Goal: Task Accomplishment & Management: Manage account settings

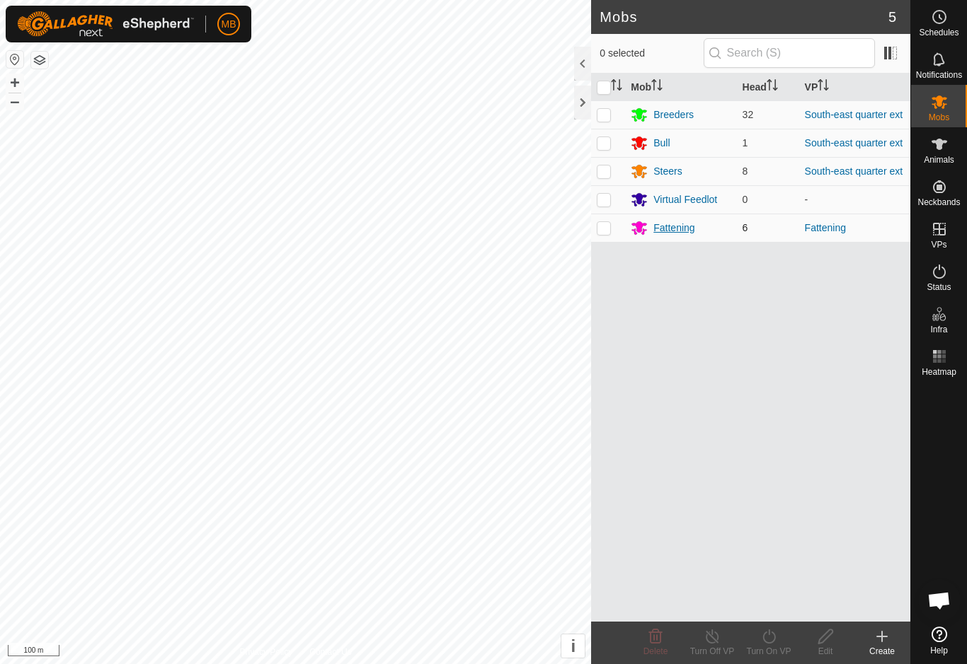
click at [672, 231] on div "Fattening" at bounding box center [673, 228] width 41 height 15
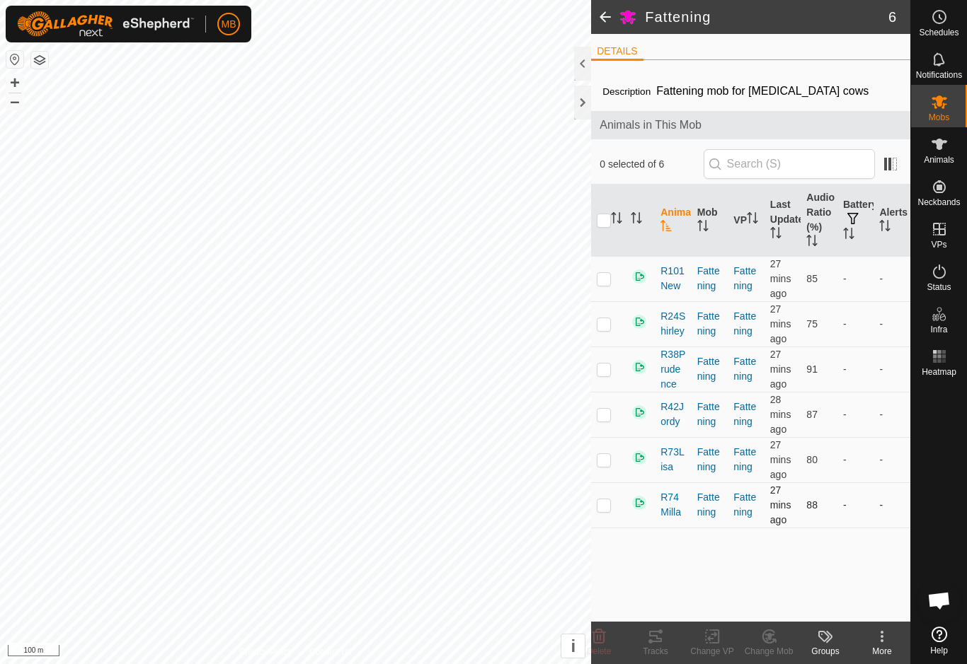
click at [610, 510] on p-checkbox at bounding box center [604, 505] width 14 height 11
click at [613, 517] on td at bounding box center [608, 505] width 34 height 45
checkbox input "false"
click at [605, 279] on p-checkbox at bounding box center [604, 278] width 14 height 11
checkbox input "true"
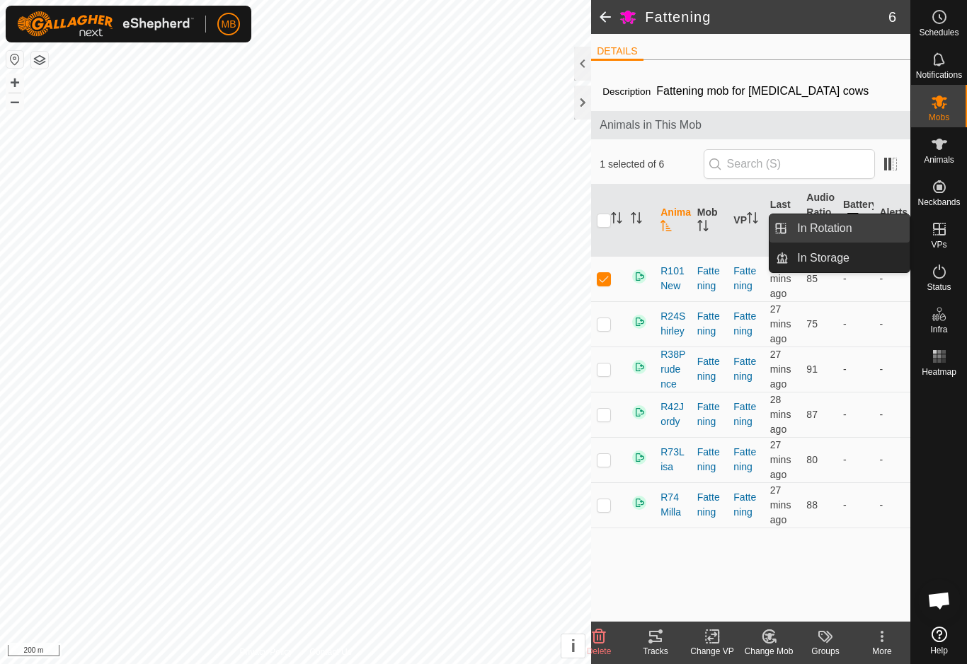
click at [851, 235] on span "In Rotation" at bounding box center [824, 228] width 54 height 17
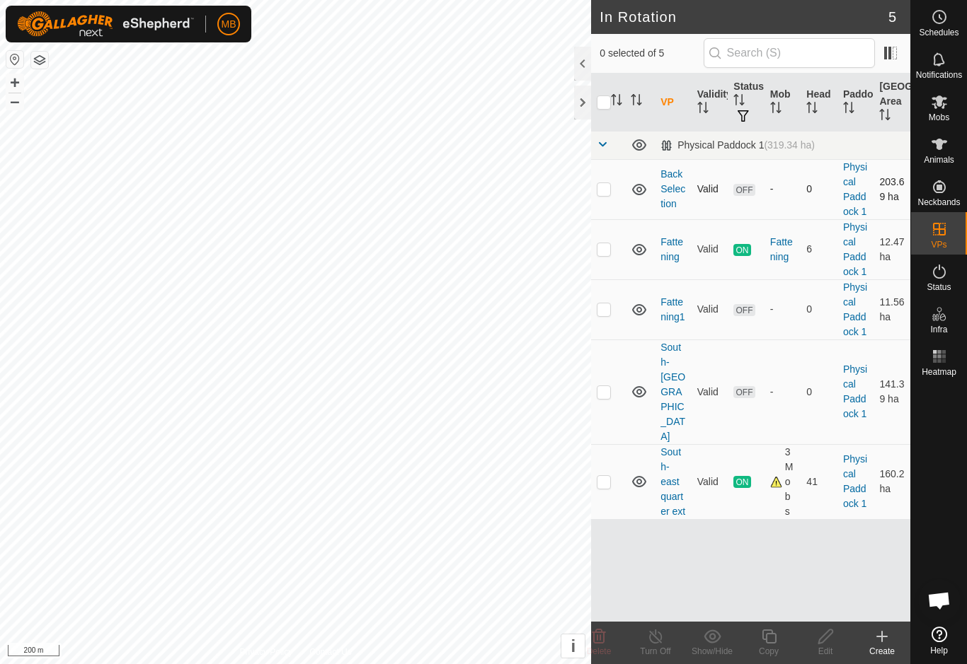
click at [603, 202] on td at bounding box center [608, 189] width 34 height 60
click at [603, 645] on div "Delete" at bounding box center [598, 651] width 57 height 13
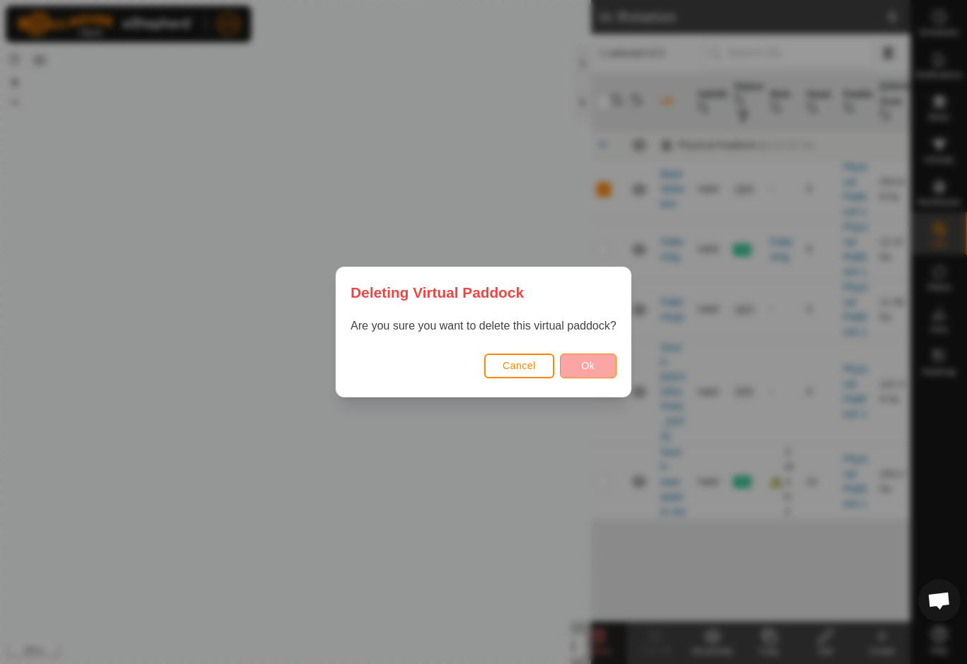
click at [594, 373] on button "Ok" at bounding box center [588, 366] width 57 height 25
checkbox input "false"
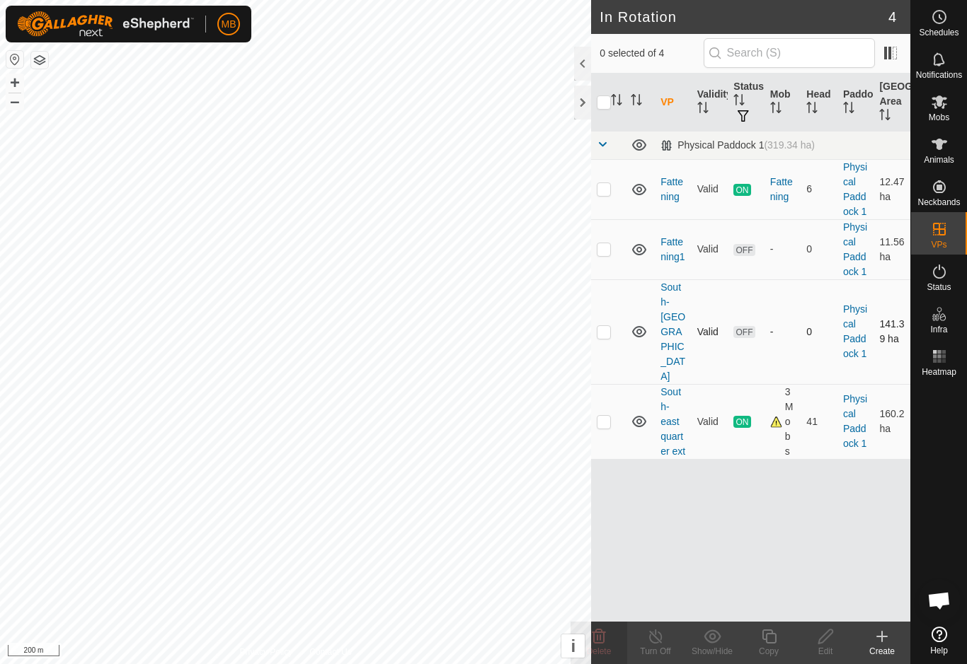
click at [605, 329] on td at bounding box center [608, 332] width 34 height 105
checkbox input "true"
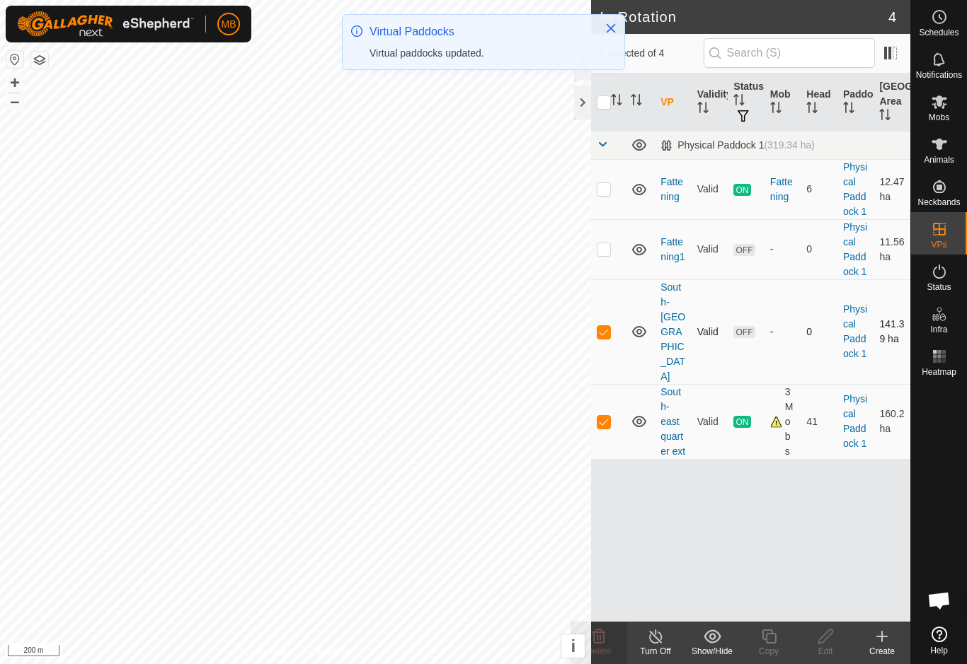
click at [614, 324] on td at bounding box center [608, 332] width 34 height 105
checkbox input "false"
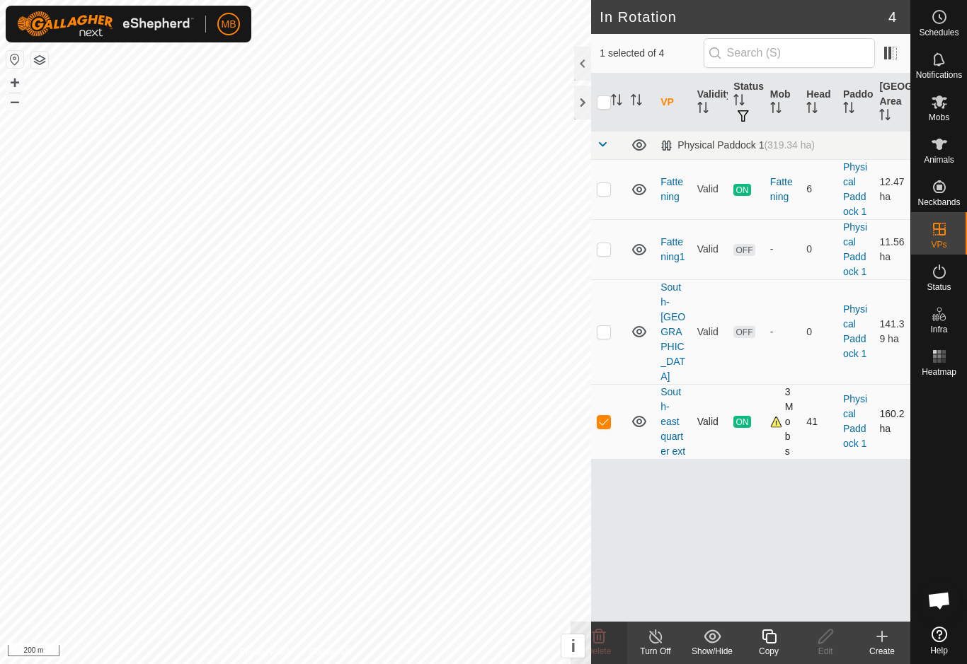
click at [611, 396] on td at bounding box center [608, 421] width 34 height 75
checkbox input "false"
click at [620, 323] on td at bounding box center [608, 332] width 34 height 105
click at [609, 641] on delete-svg-icon at bounding box center [598, 636] width 57 height 17
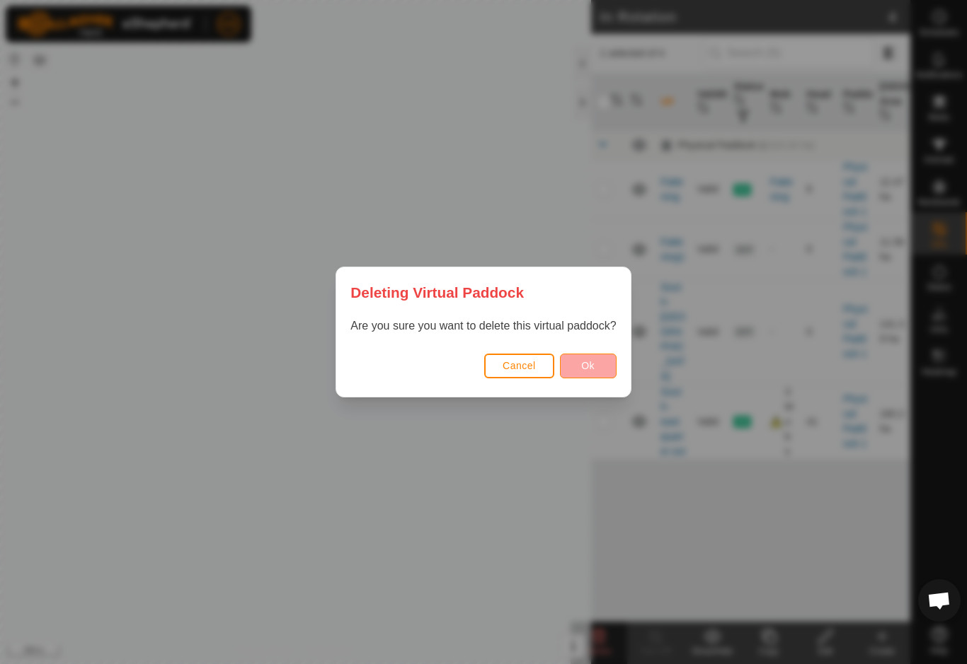
click at [616, 357] on button "Ok" at bounding box center [588, 366] width 57 height 25
checkbox input "false"
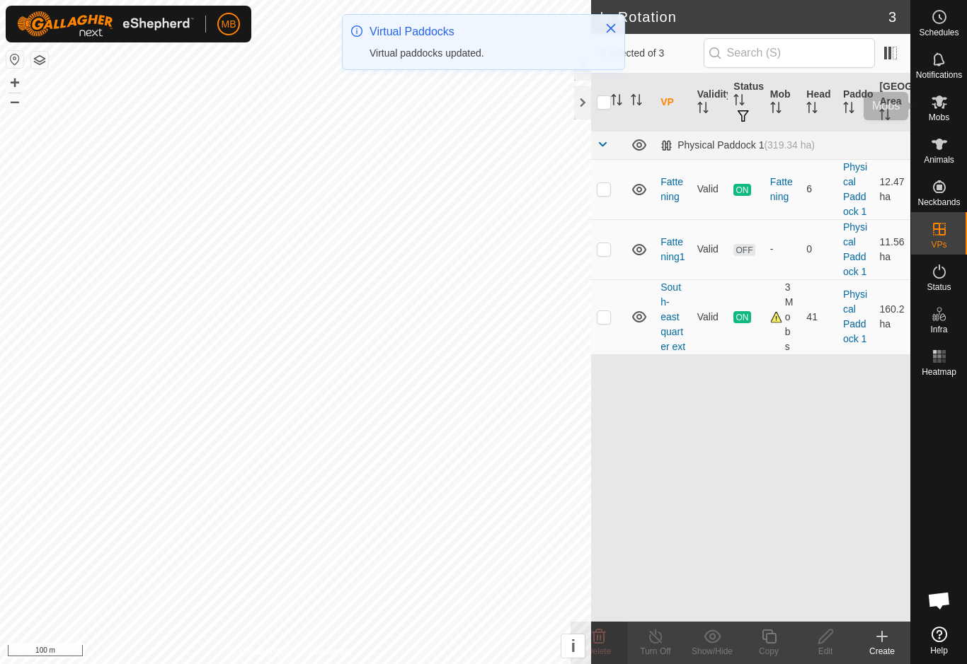
click at [946, 113] on span "Mobs" at bounding box center [938, 117] width 21 height 8
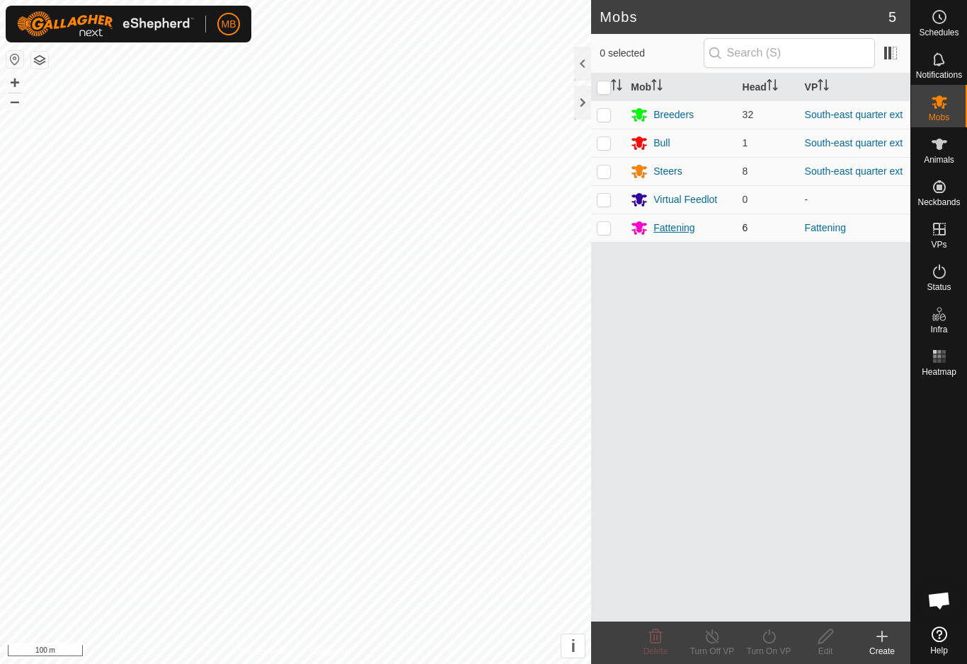
click at [681, 231] on div "Fattening" at bounding box center [673, 228] width 41 height 15
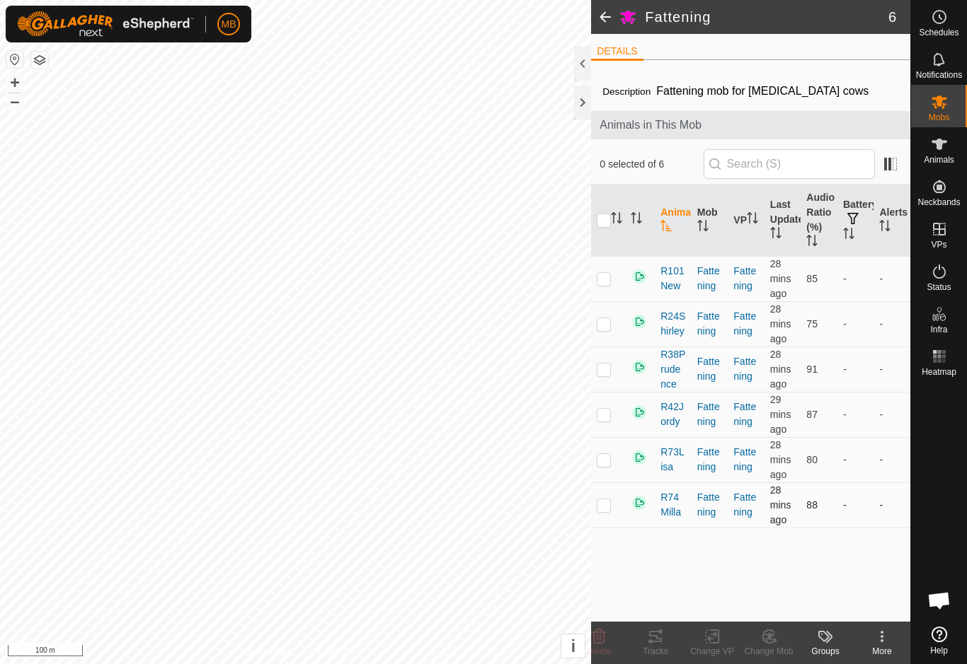
click at [611, 520] on td at bounding box center [608, 505] width 34 height 45
checkbox input "true"
click at [658, 648] on div "Tracks" at bounding box center [655, 651] width 57 height 13
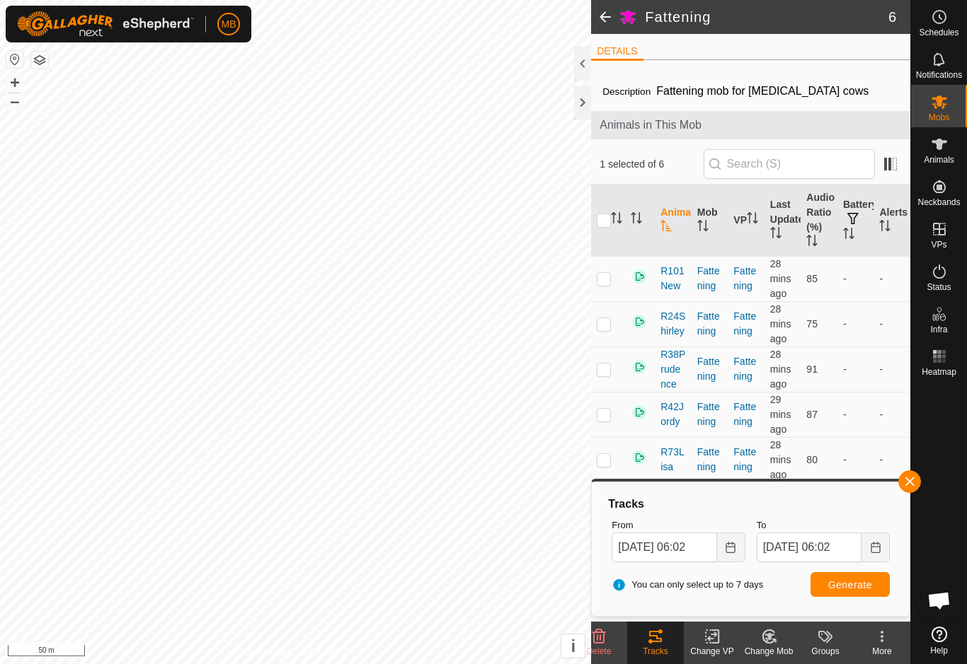
click at [903, 493] on div "Tracks From [DATE] 06:02 To [DATE] 06:02 You can only select up to 7 days Gener…" at bounding box center [750, 549] width 306 height 123
click at [913, 489] on button "button" at bounding box center [909, 482] width 23 height 23
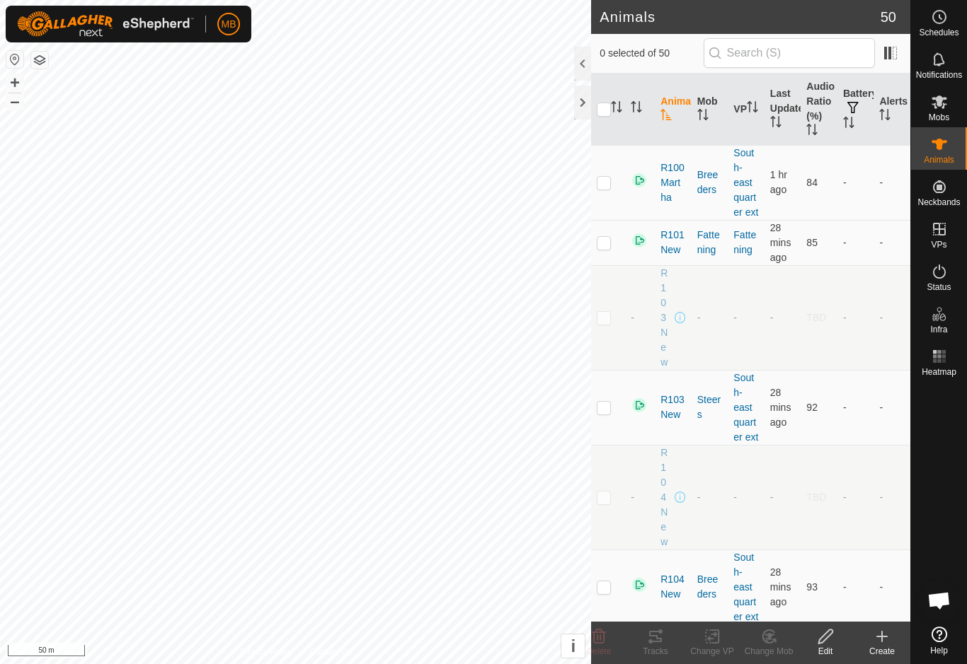
checkbox input "true"
click at [930, 127] on div "Mobs" at bounding box center [939, 106] width 56 height 42
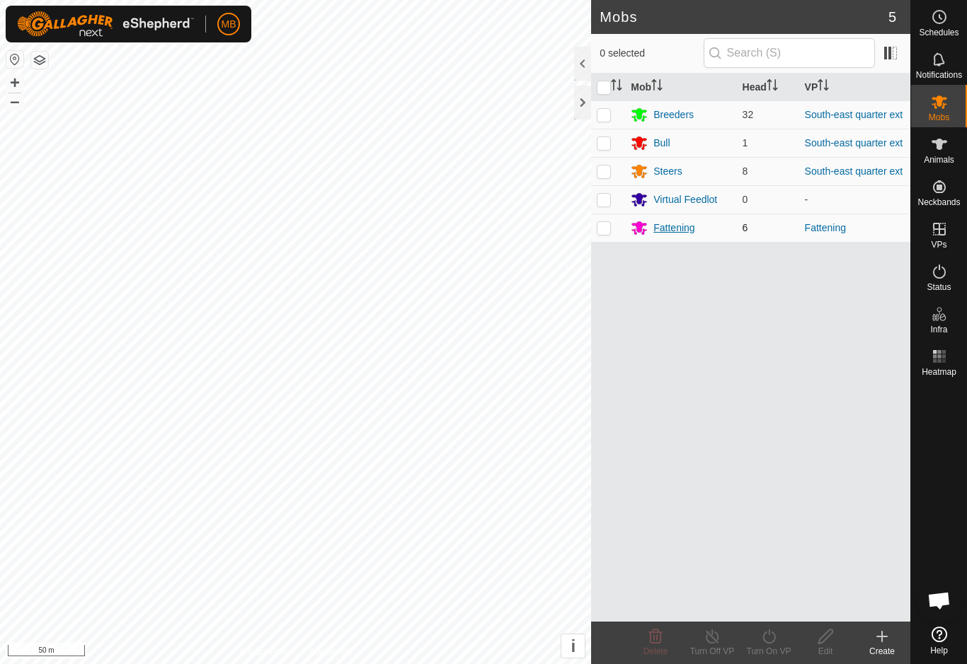
click at [686, 229] on div "Fattening" at bounding box center [673, 228] width 41 height 15
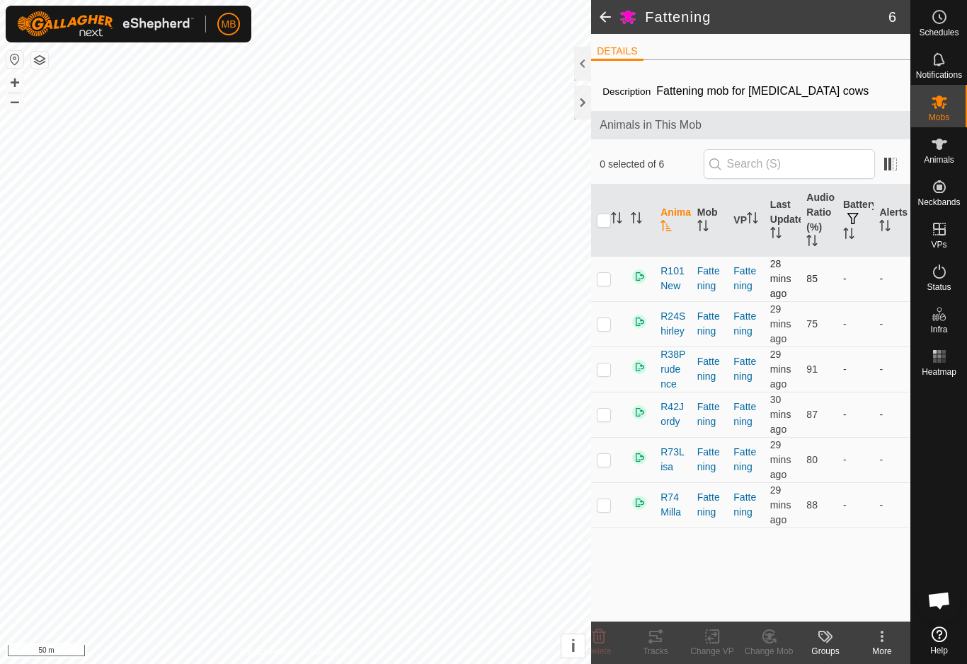
click at [621, 284] on td at bounding box center [608, 278] width 34 height 45
checkbox input "true"
click at [606, 341] on td at bounding box center [608, 323] width 34 height 45
checkbox input "true"
click at [607, 387] on td at bounding box center [608, 369] width 34 height 45
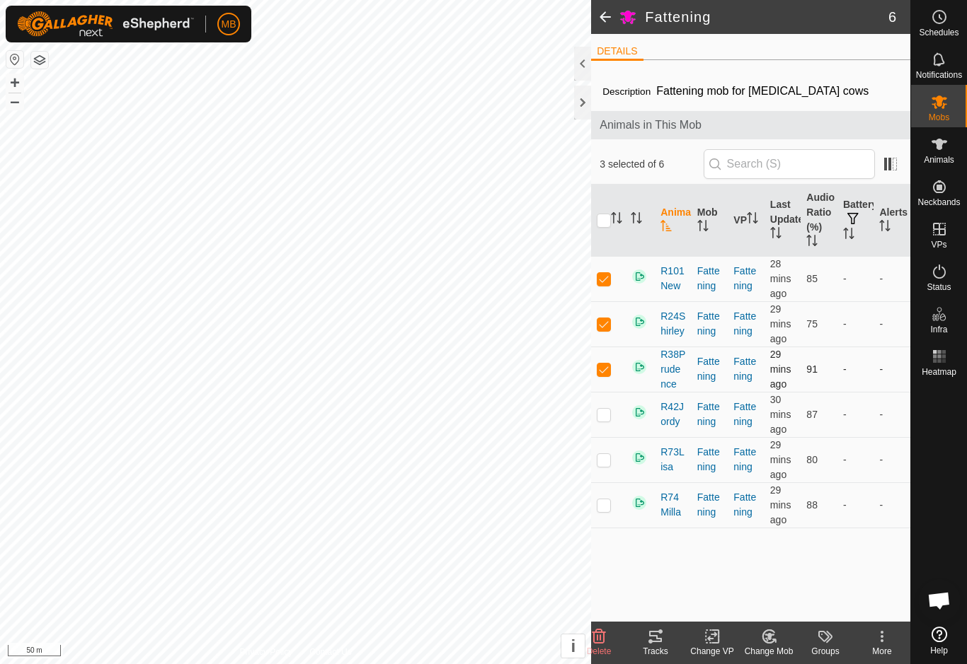
click at [618, 381] on td at bounding box center [608, 369] width 34 height 45
checkbox input "false"
click at [613, 324] on td at bounding box center [608, 323] width 34 height 45
click at [606, 322] on p-checkbox at bounding box center [604, 323] width 14 height 11
click at [609, 334] on td at bounding box center [608, 323] width 34 height 45
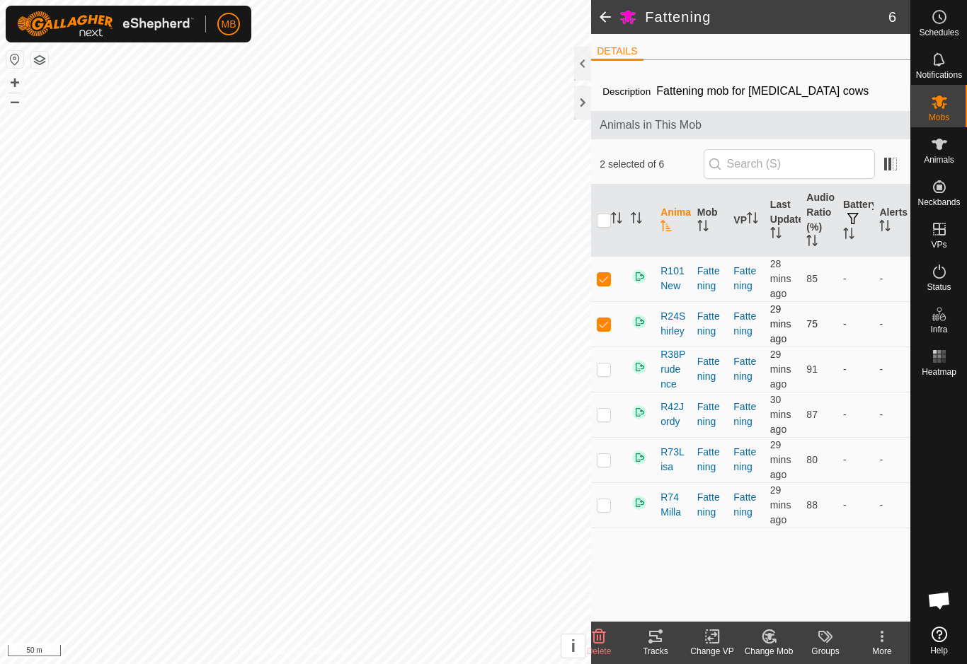
checkbox input "false"
click at [658, 637] on icon at bounding box center [655, 636] width 17 height 17
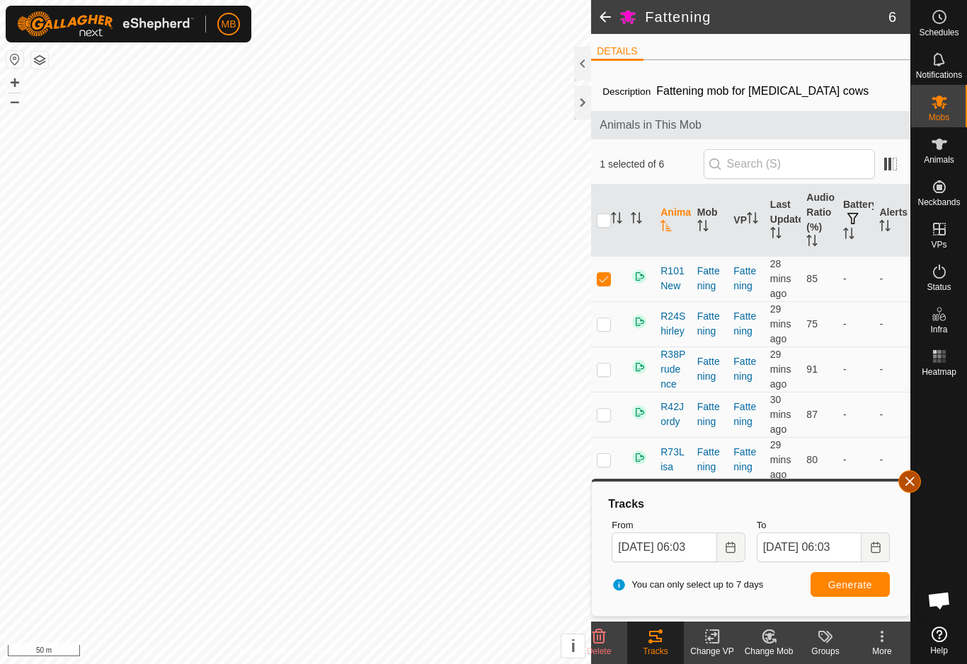
click at [920, 479] on button "button" at bounding box center [909, 482] width 23 height 23
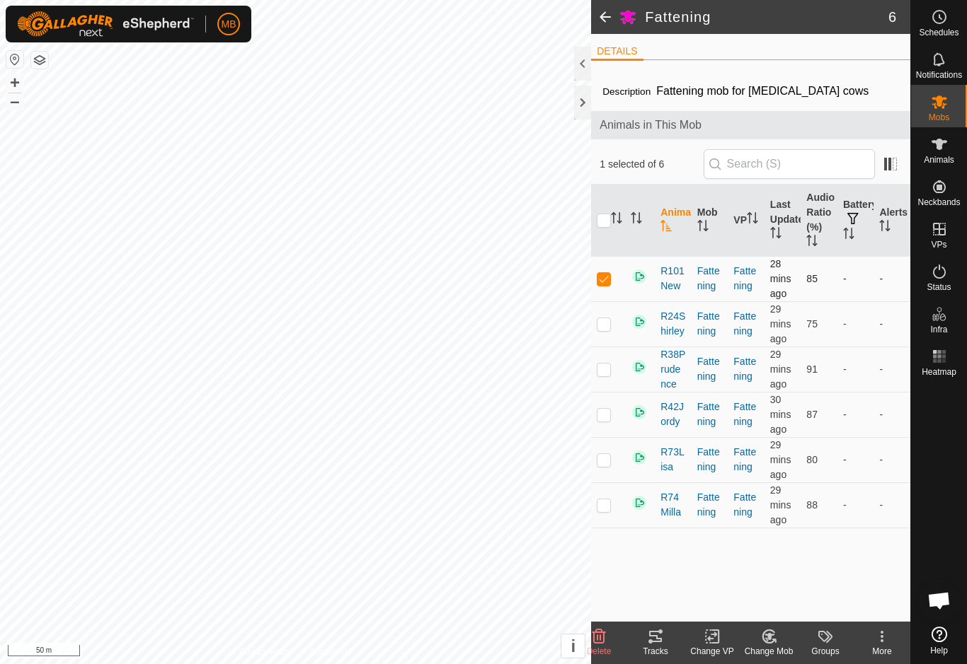
click at [602, 291] on td at bounding box center [608, 278] width 34 height 45
checkbox input "false"
